Goal: Task Accomplishment & Management: Use online tool/utility

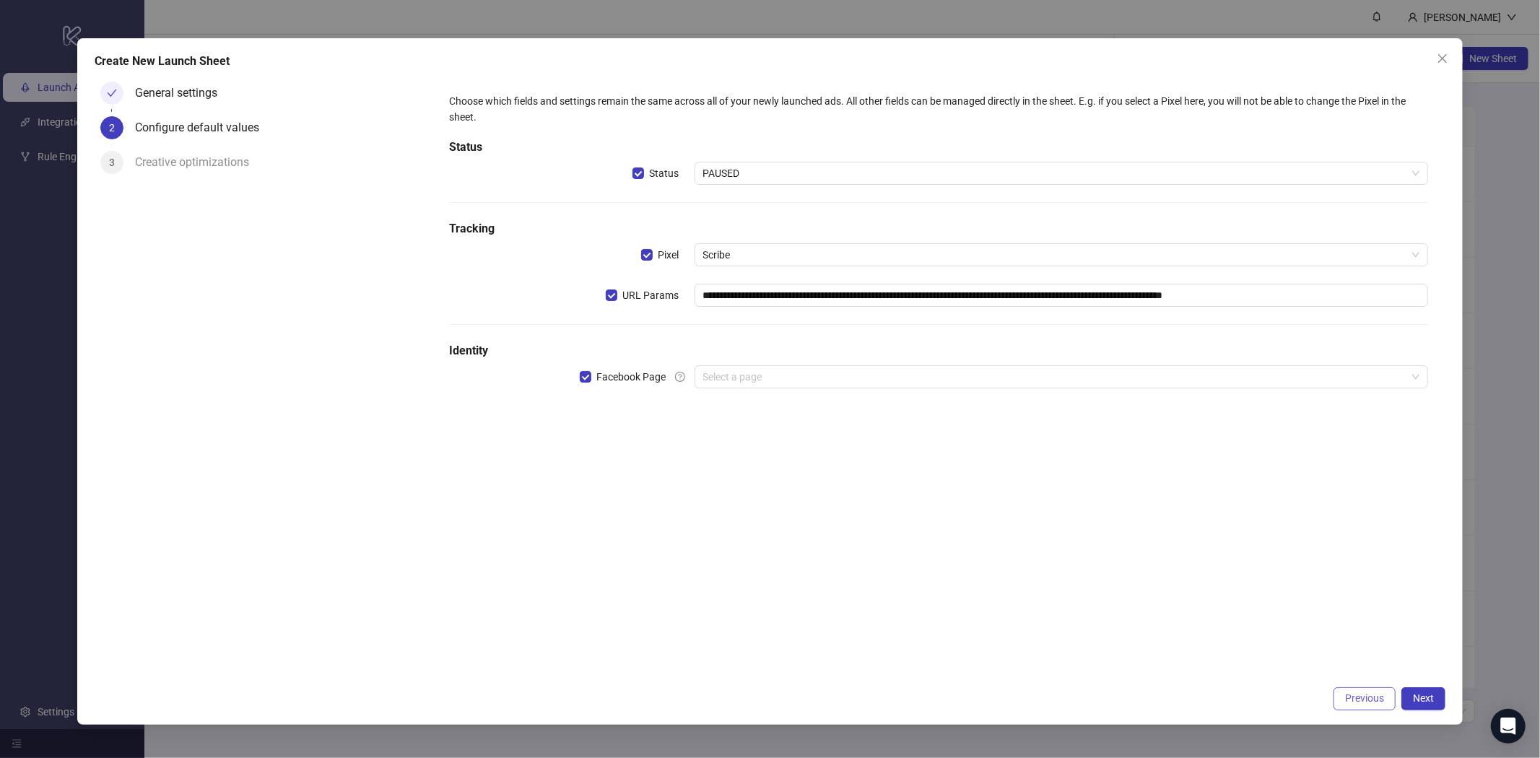
click at [1364, 694] on span "Previous" at bounding box center [1364, 698] width 39 height 12
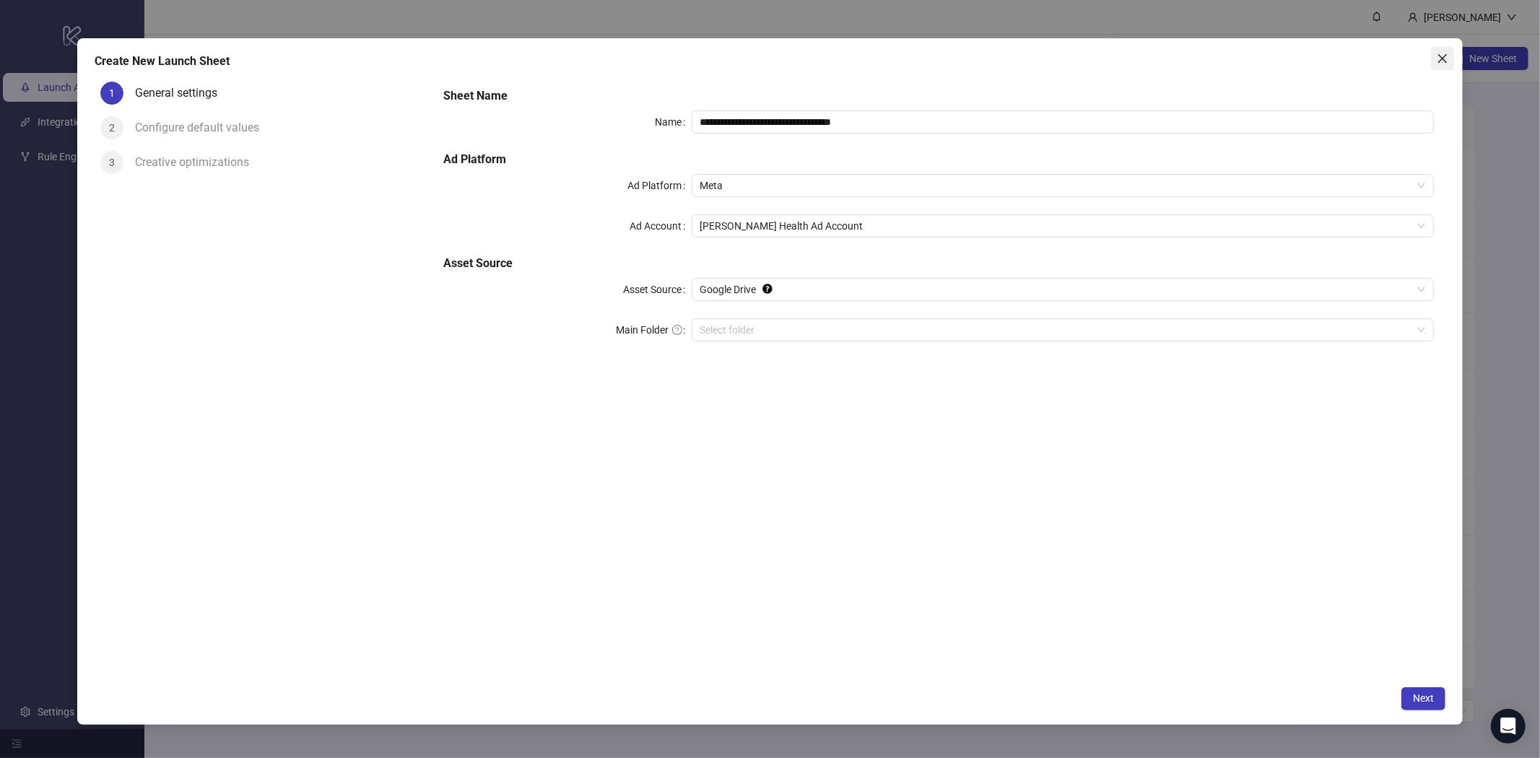
click at [1441, 58] on icon "close" at bounding box center [1442, 59] width 12 height 12
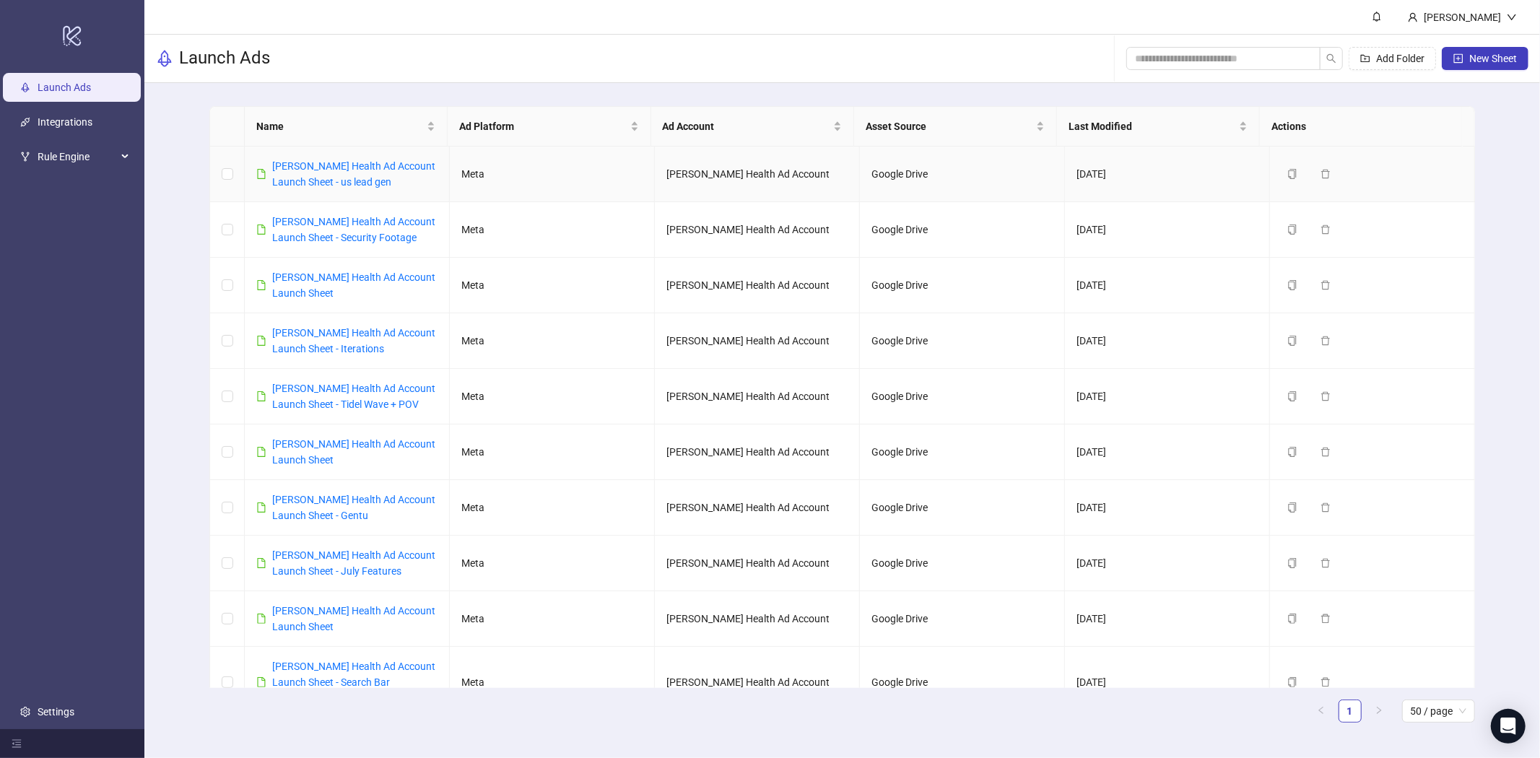
click at [376, 175] on div "[PERSON_NAME] Health Ad Account Launch Sheet - us lead gen" at bounding box center [354, 174] width 165 height 32
click at [354, 168] on link "[PERSON_NAME] Health Ad Account Launch Sheet - us lead gen" at bounding box center [353, 173] width 163 height 27
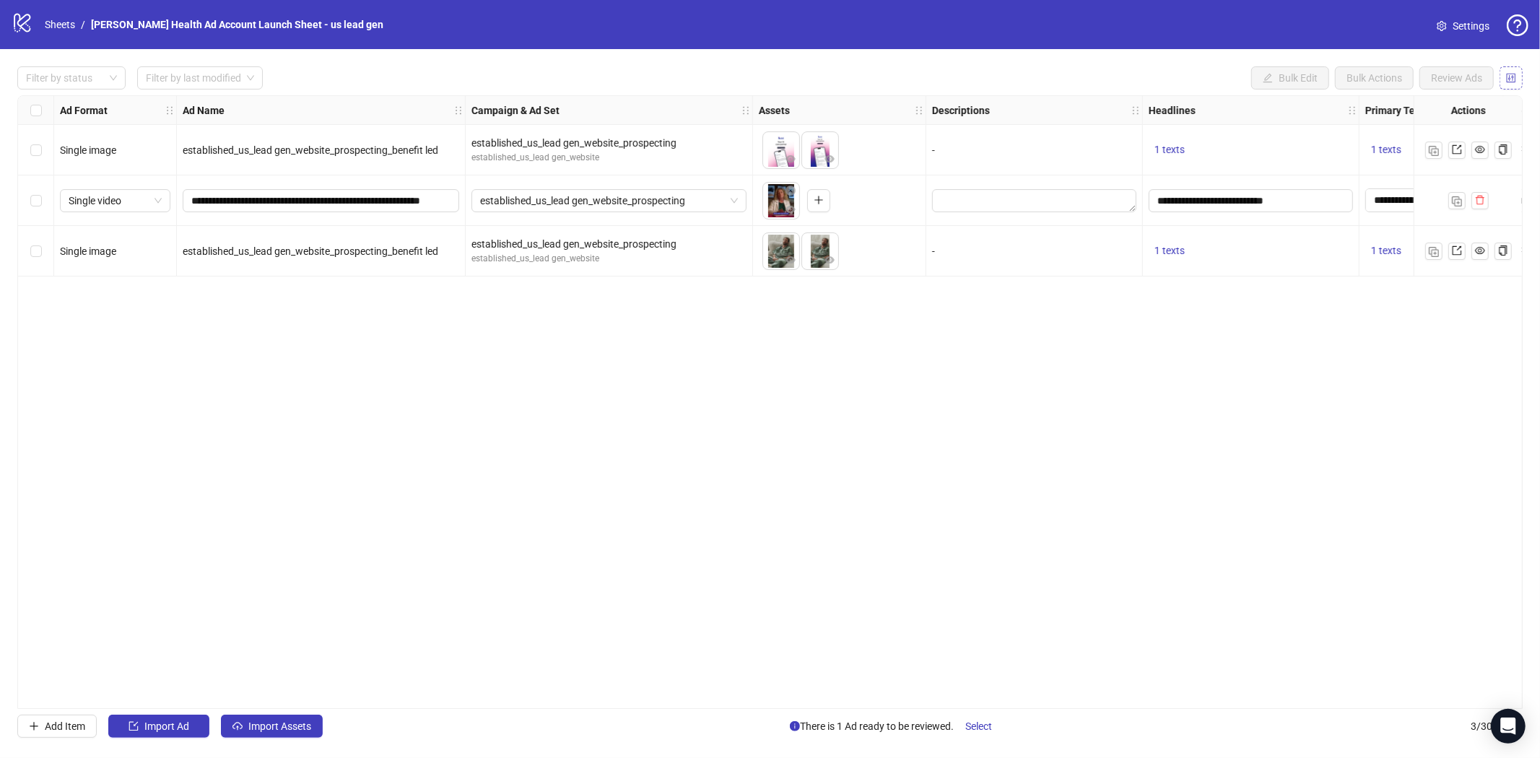
click at [1510, 78] on icon "control" at bounding box center [1510, 77] width 9 height 9
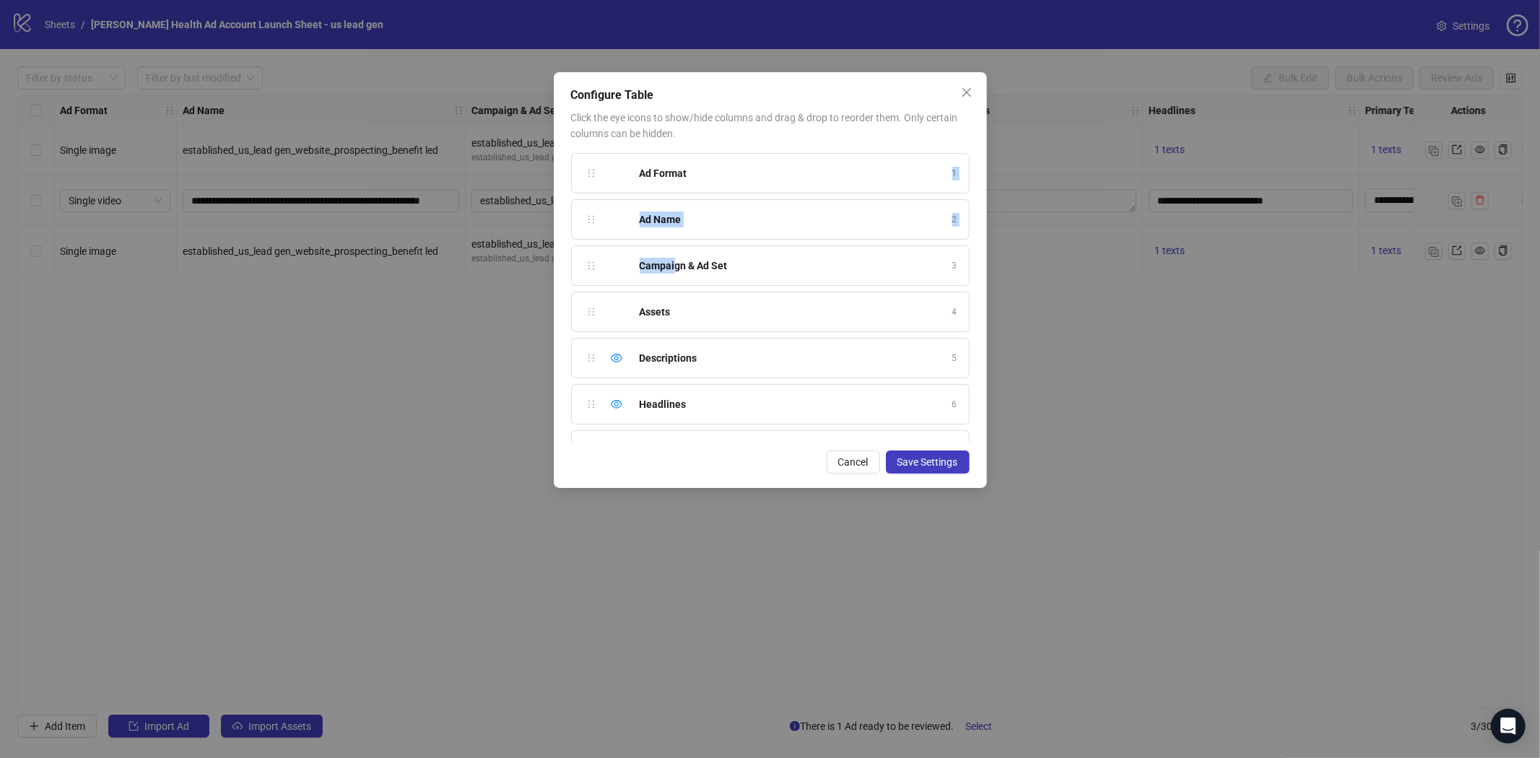
drag, startPoint x: 687, startPoint y: 175, endPoint x: 673, endPoint y: 245, distance: 72.2
click at [673, 245] on ul "Ad Format 1 Ad Name 2 Campaign & Ad Set 3 Assets 4 Descriptions 5 Headlines 6 P…" at bounding box center [770, 476] width 398 height 647
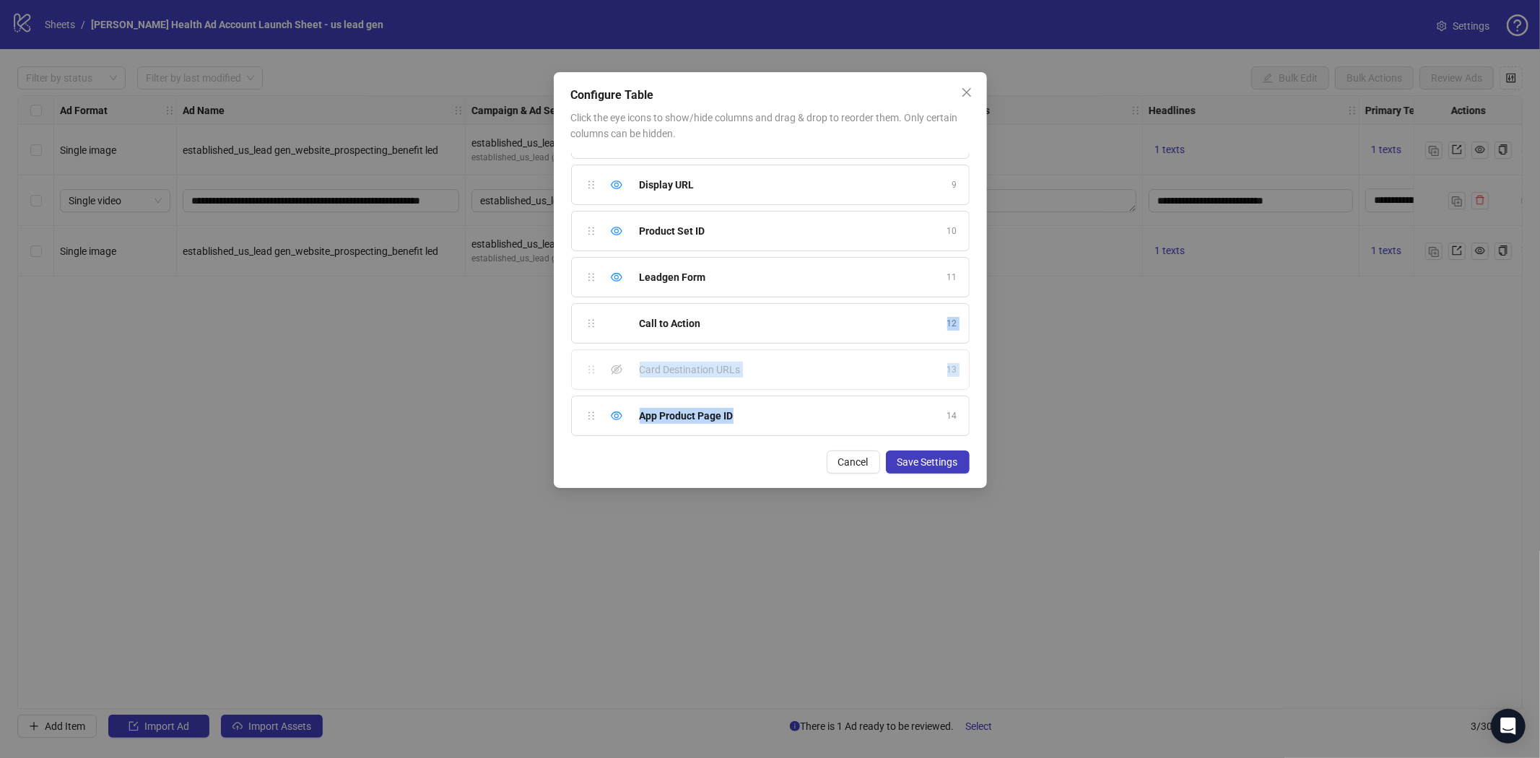
drag, startPoint x: 776, startPoint y: 422, endPoint x: 754, endPoint y: 345, distance: 79.5
click at [754, 345] on ul "Ad Format 1 Ad Name 2 Campaign & Ad Set 3 Assets 4 Descriptions 5 Headlines 6 P…" at bounding box center [770, 118] width 398 height 647
click at [681, 301] on li "Leadgen Form 11" at bounding box center [770, 280] width 398 height 46
click at [673, 323] on strong "Call to Action" at bounding box center [670, 324] width 61 height 12
click at [668, 290] on div "Leadgen Form 11" at bounding box center [770, 277] width 398 height 40
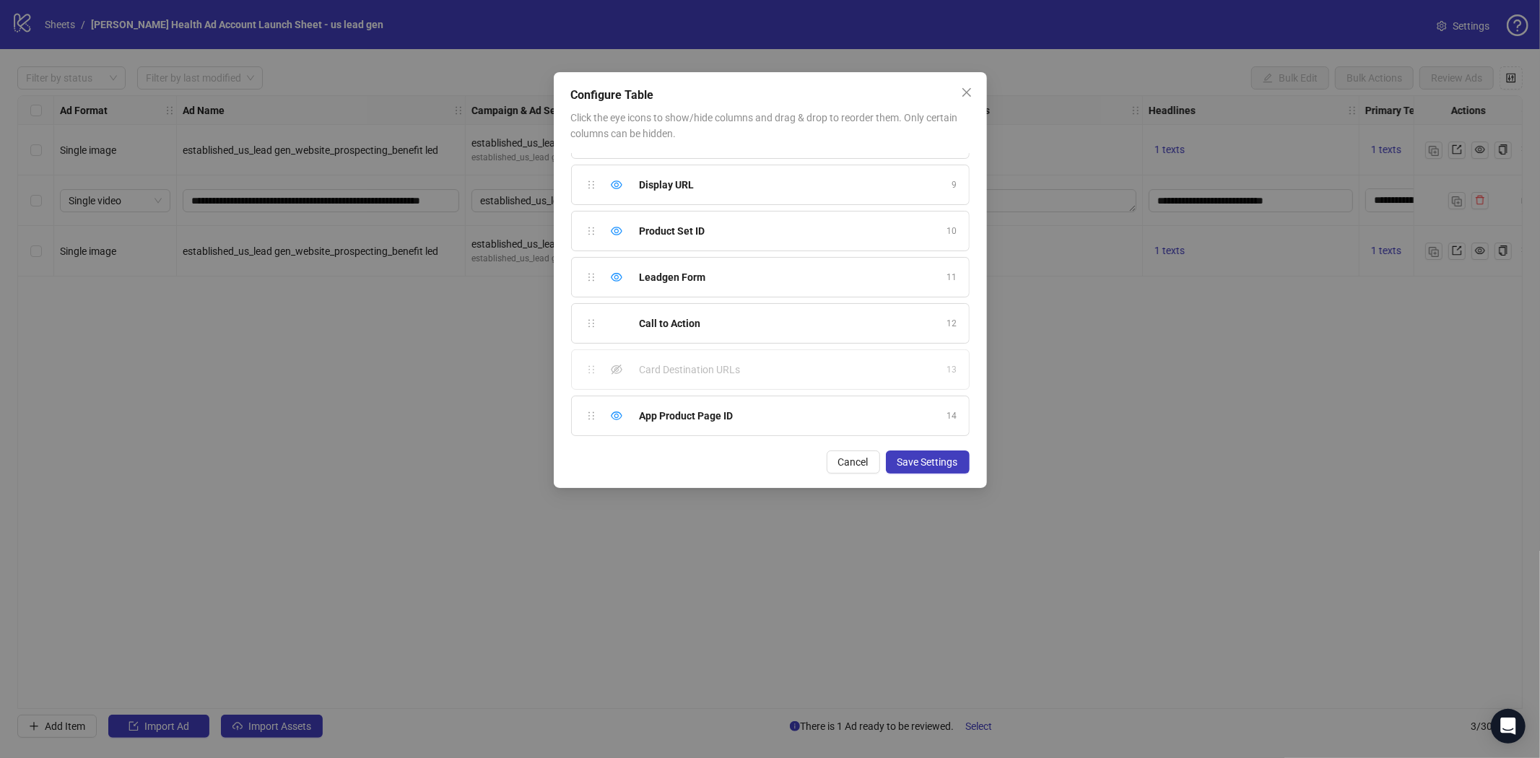
drag, startPoint x: 629, startPoint y: 417, endPoint x: 608, endPoint y: 416, distance: 20.3
click at [617, 417] on div "App Product Page ID 14" at bounding box center [770, 416] width 398 height 40
click at [589, 416] on div "Ad Format 1 Ad Name 2 Campaign & Ad Set 3 Assets 4 Descriptions 5 Headlines 6 P…" at bounding box center [770, 297] width 398 height 289
click at [841, 460] on span "Cancel" at bounding box center [853, 462] width 30 height 12
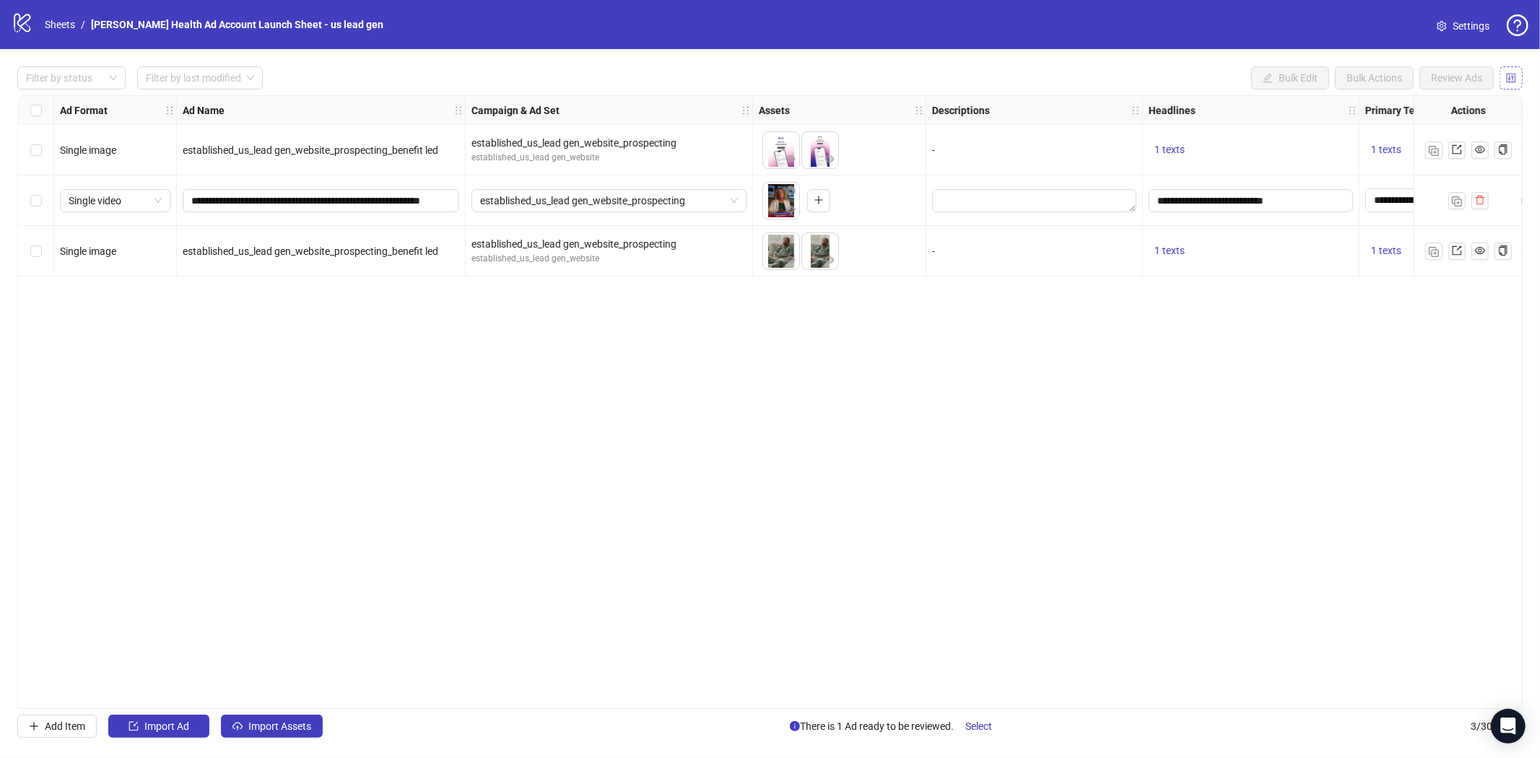
click at [1509, 76] on icon "control" at bounding box center [1510, 77] width 9 height 9
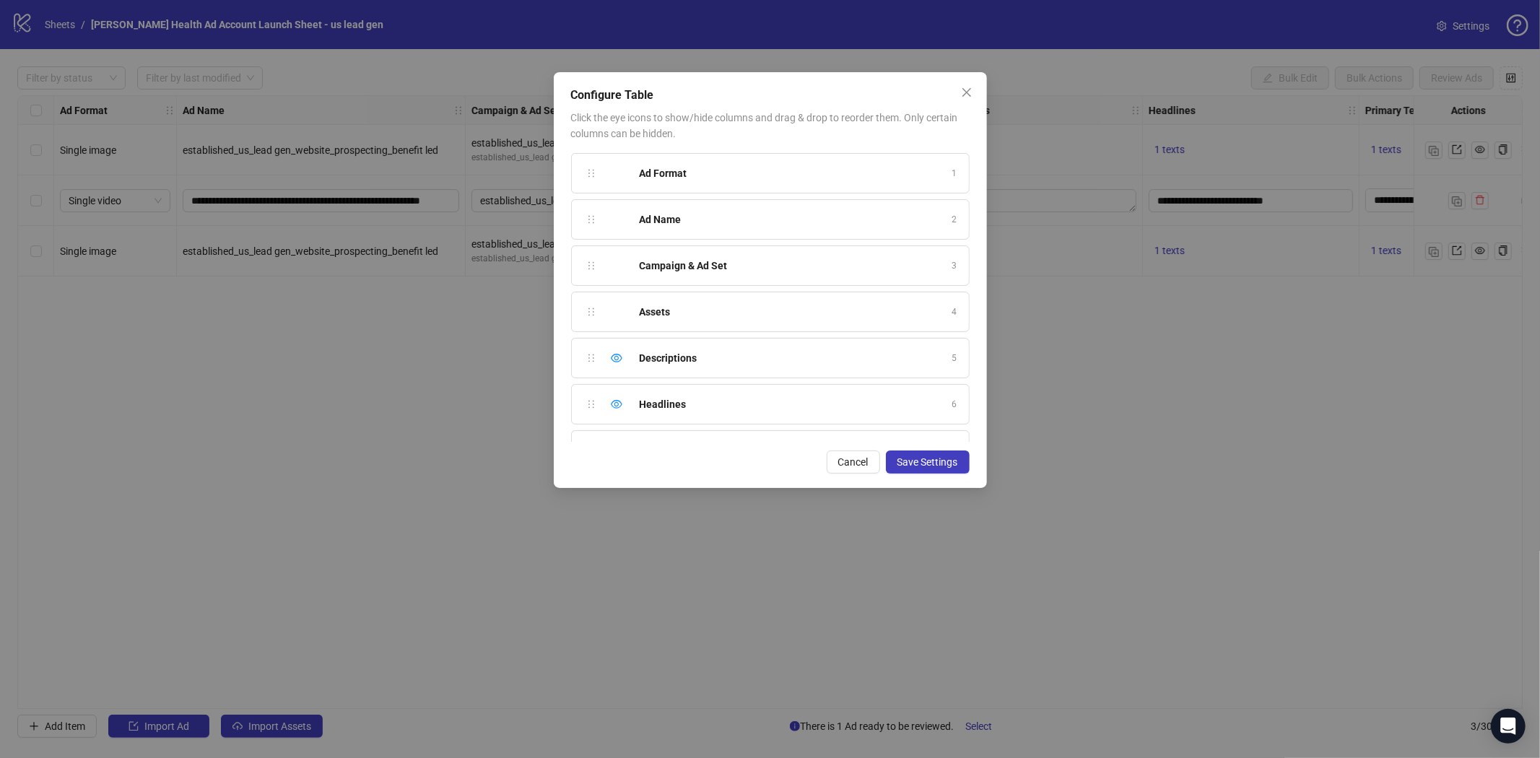
scroll to position [160, 0]
click at [590, 340] on div "Ad Format 1 Ad Name 2 Campaign & Ad Set 3 Assets 4 Descriptions 5 Headlines 6 P…" at bounding box center [770, 297] width 398 height 289
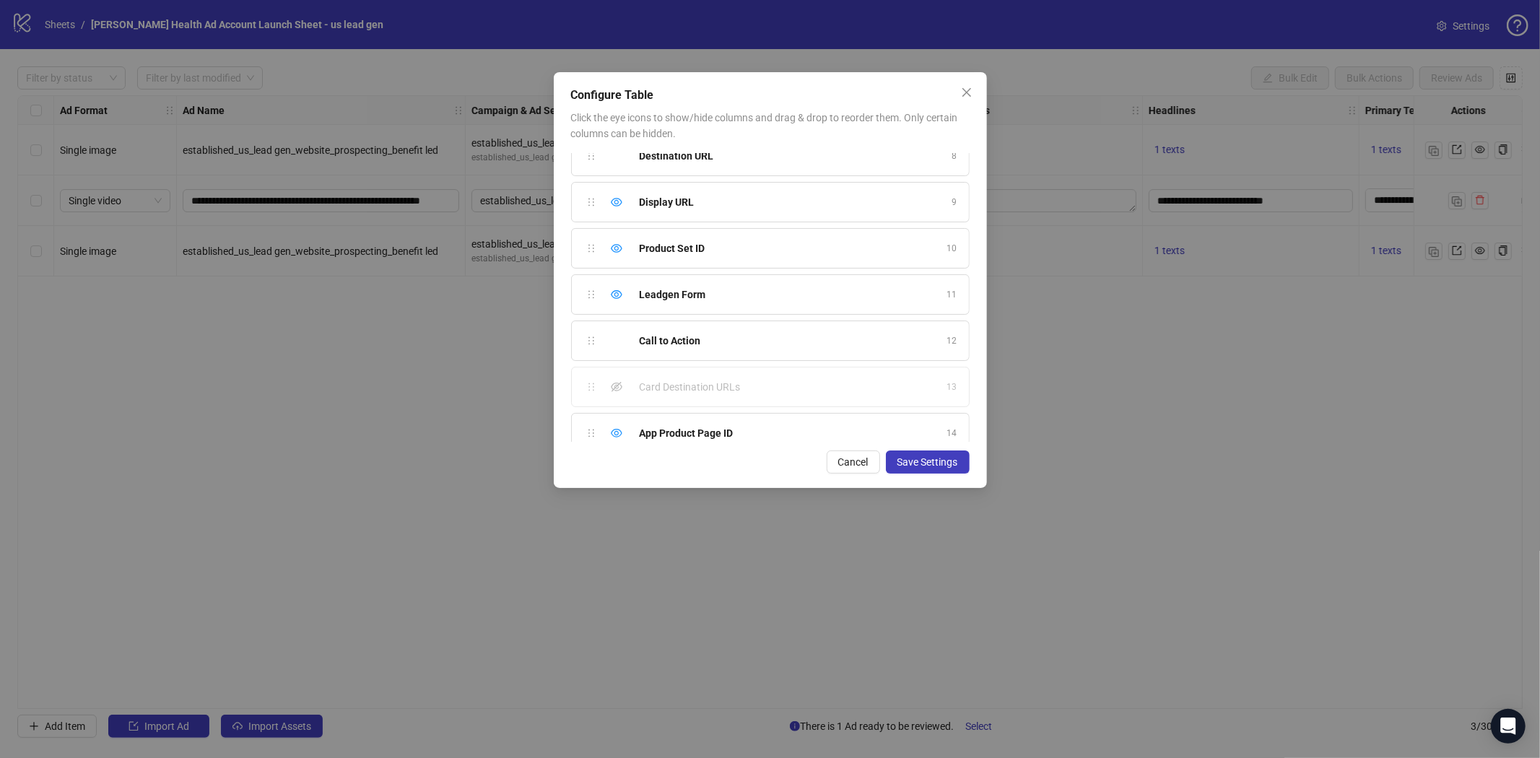
scroll to position [359, 0]
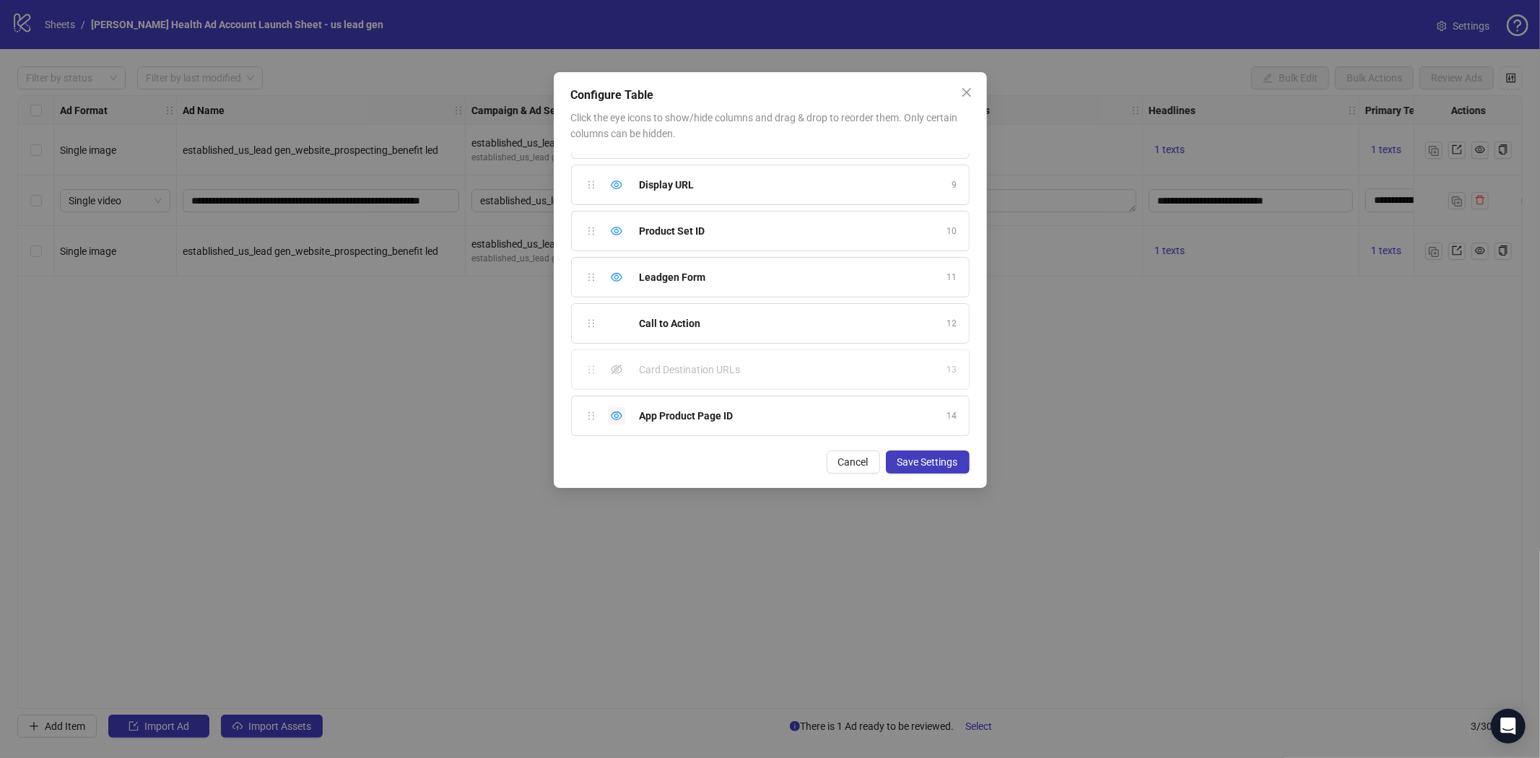
click at [617, 422] on div "Hide column" at bounding box center [616, 415] width 17 height 17
click at [617, 422] on div "Show column" at bounding box center [616, 415] width 17 height 17
click at [618, 276] on icon "eye" at bounding box center [617, 277] width 12 height 9
click at [618, 276] on icon "eye-invisible" at bounding box center [616, 277] width 3 height 3
click at [964, 90] on icon "close" at bounding box center [965, 92] width 9 height 9
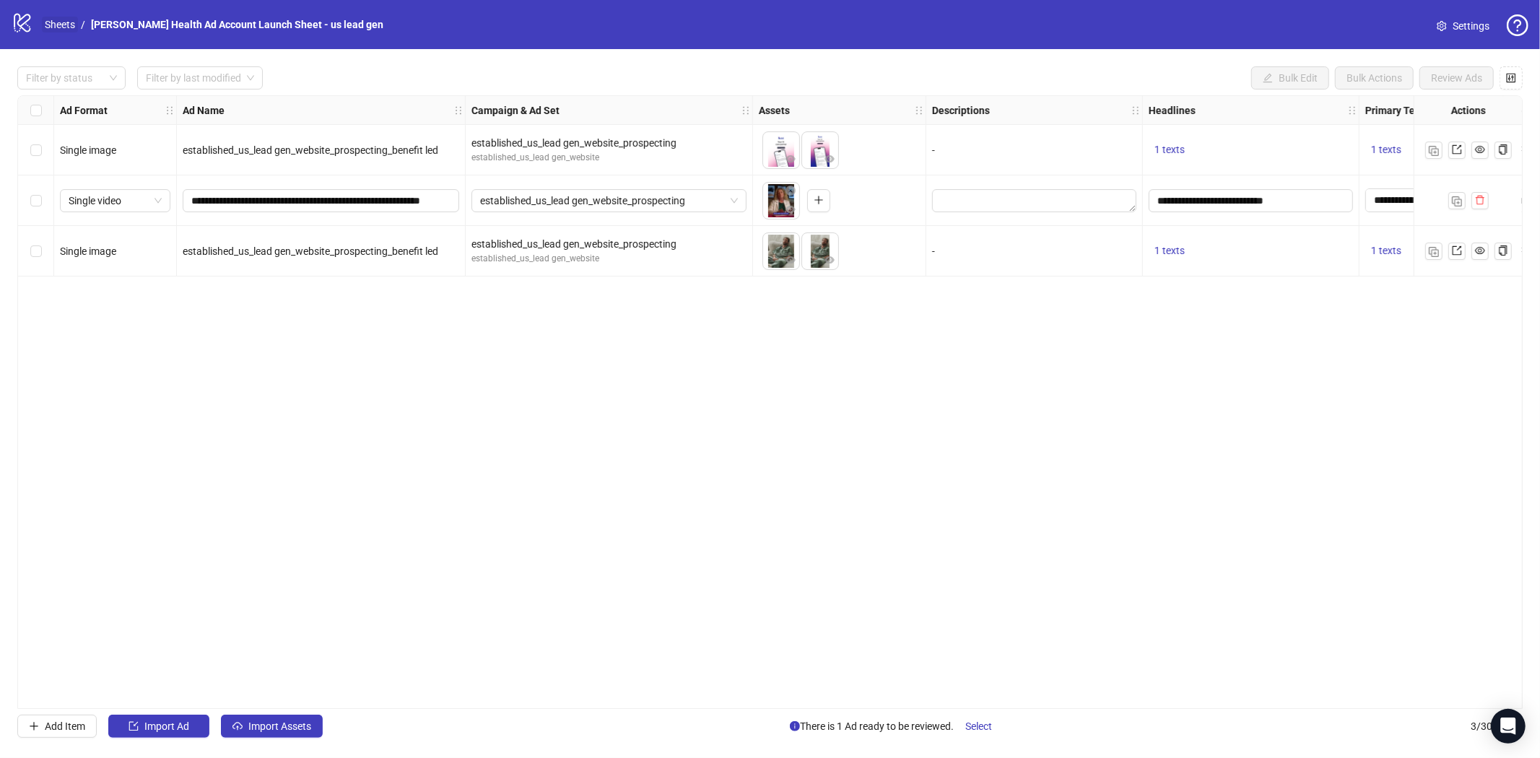
click at [52, 26] on link "Sheets" at bounding box center [60, 25] width 36 height 16
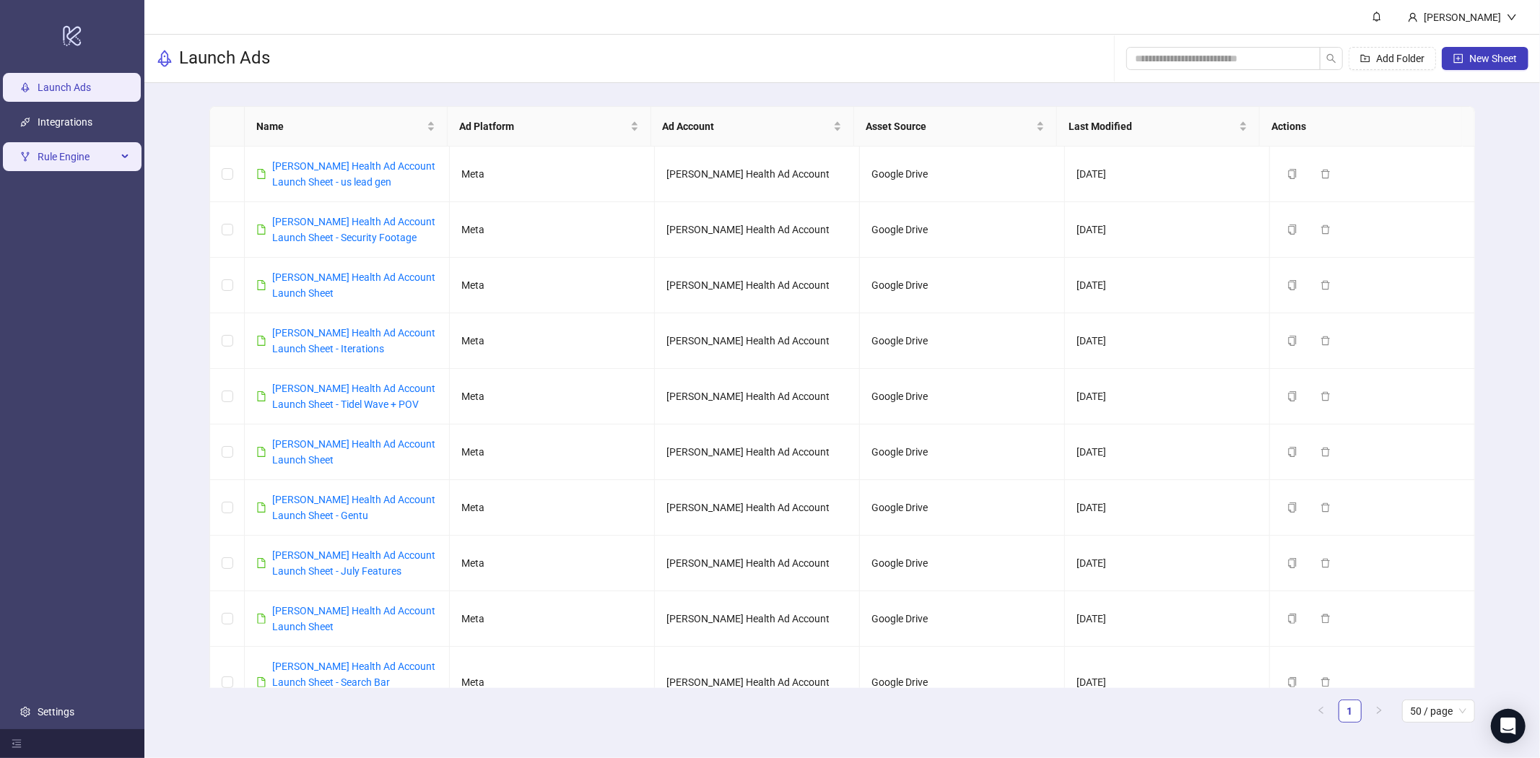
click at [73, 163] on span "Rule Engine" at bounding box center [77, 156] width 79 height 29
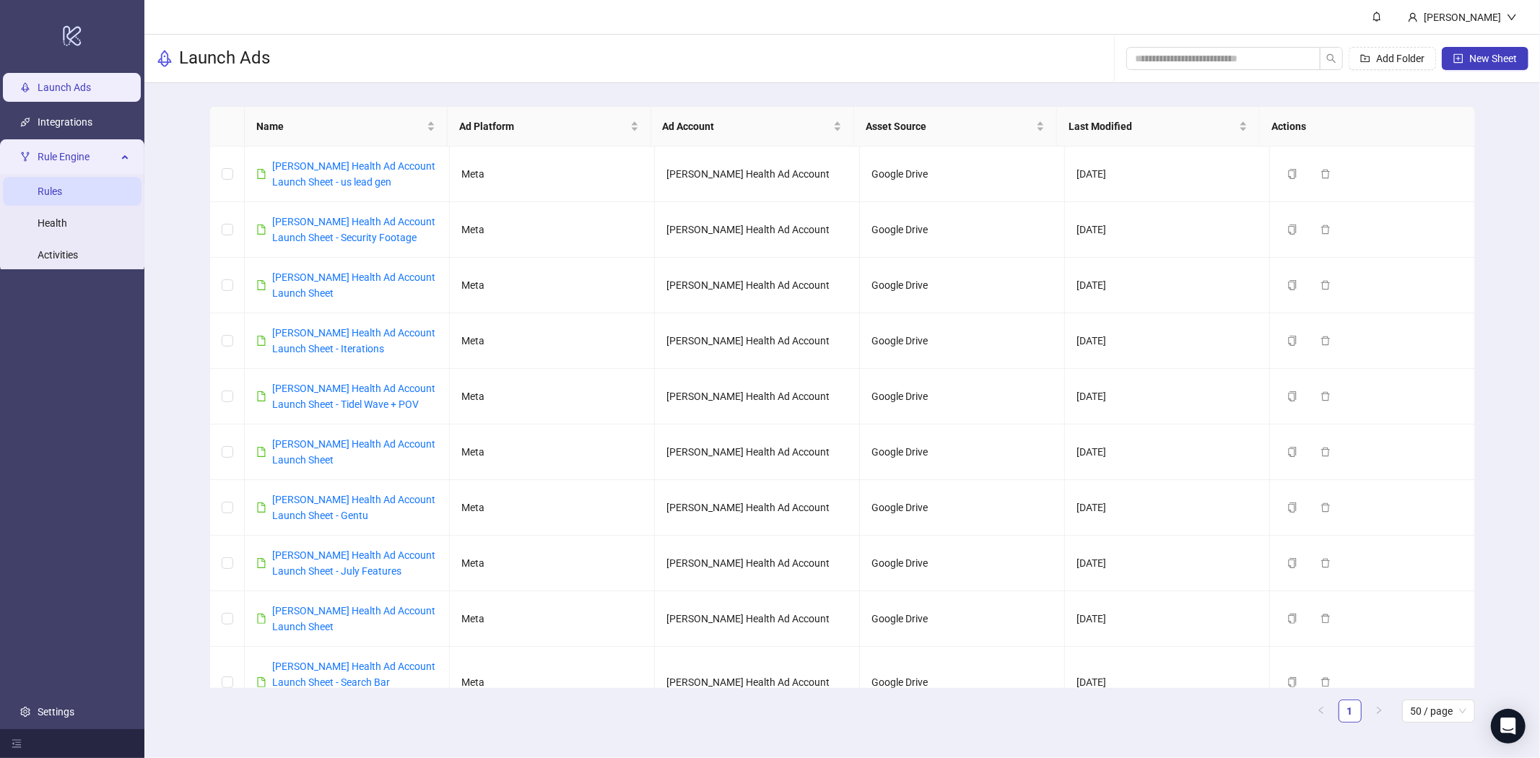
click at [62, 192] on link "Rules" at bounding box center [50, 192] width 25 height 12
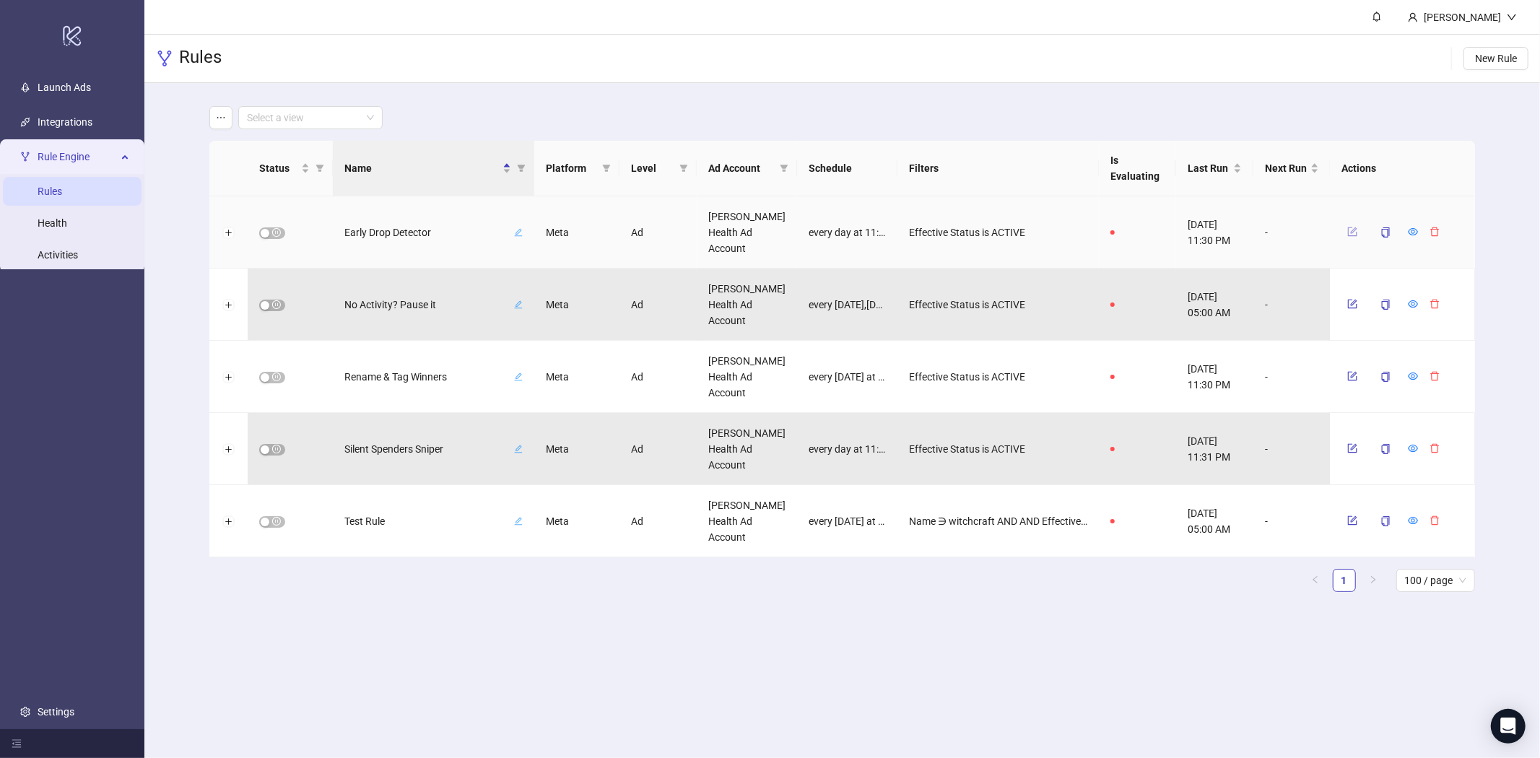
click at [1358, 232] on button "button" at bounding box center [1353, 231] width 22 height 17
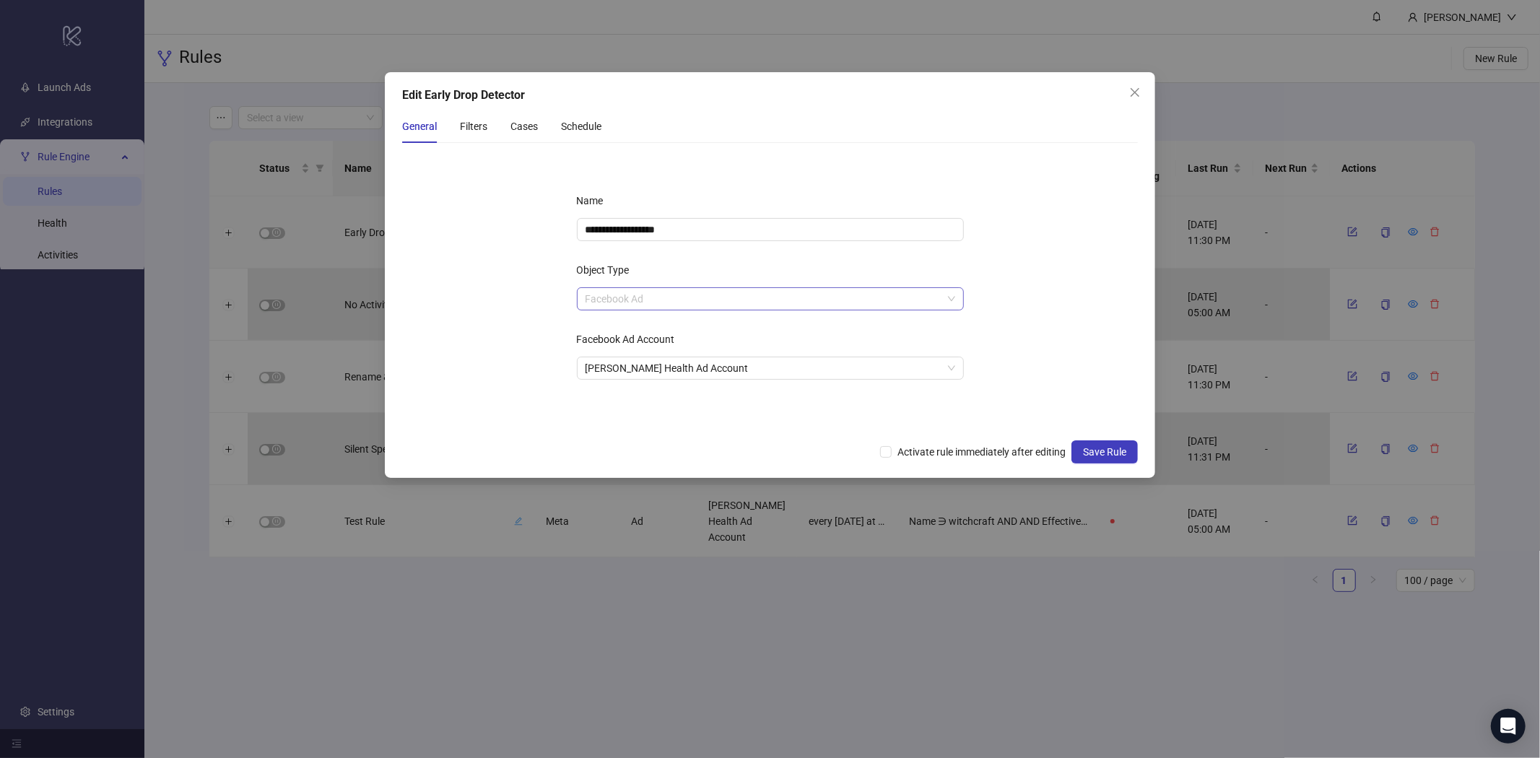
click at [726, 299] on span "Facebook Ad" at bounding box center [770, 299] width 370 height 22
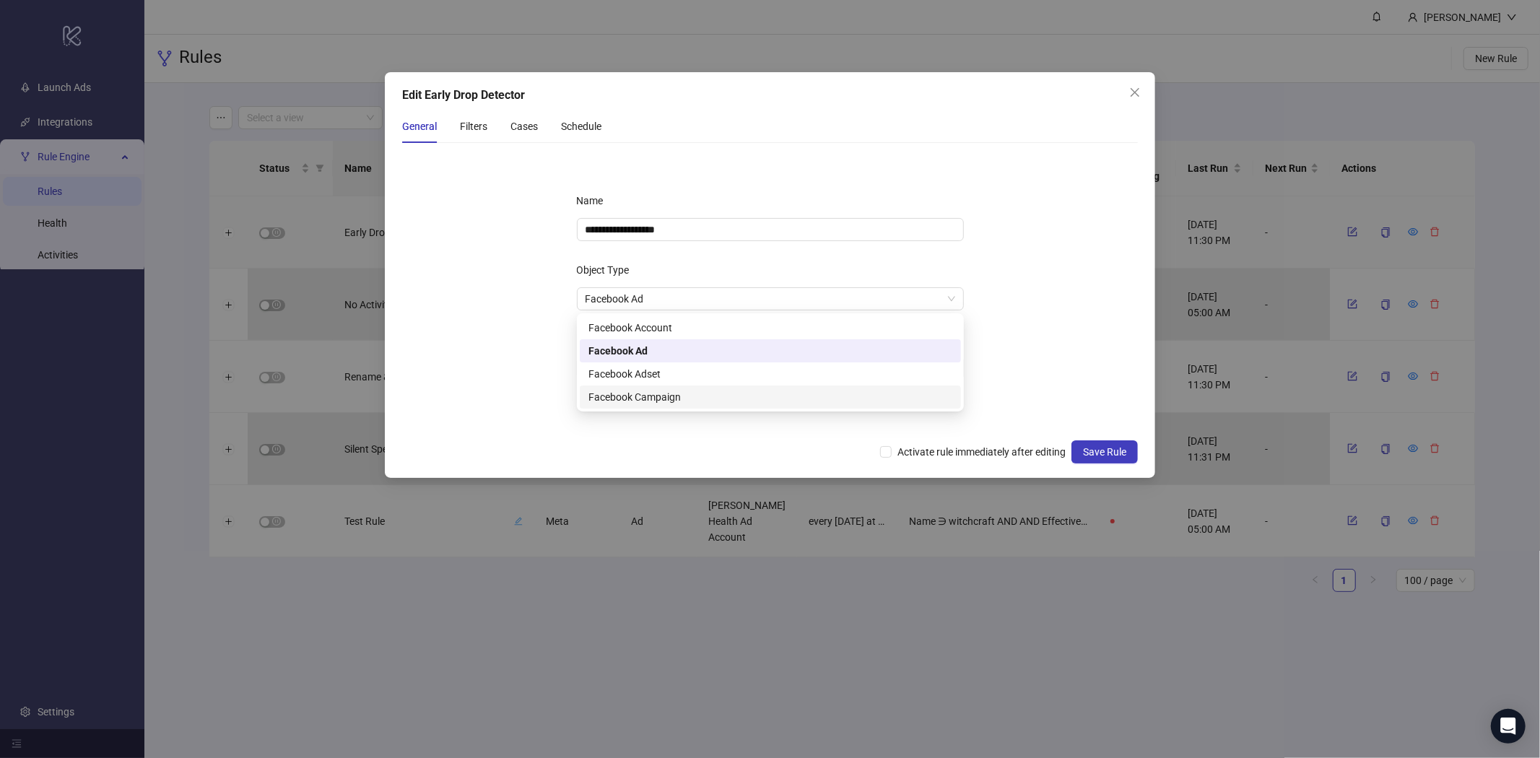
click at [1134, 92] on icon "close" at bounding box center [1134, 92] width 9 height 9
